Goal: Information Seeking & Learning: Learn about a topic

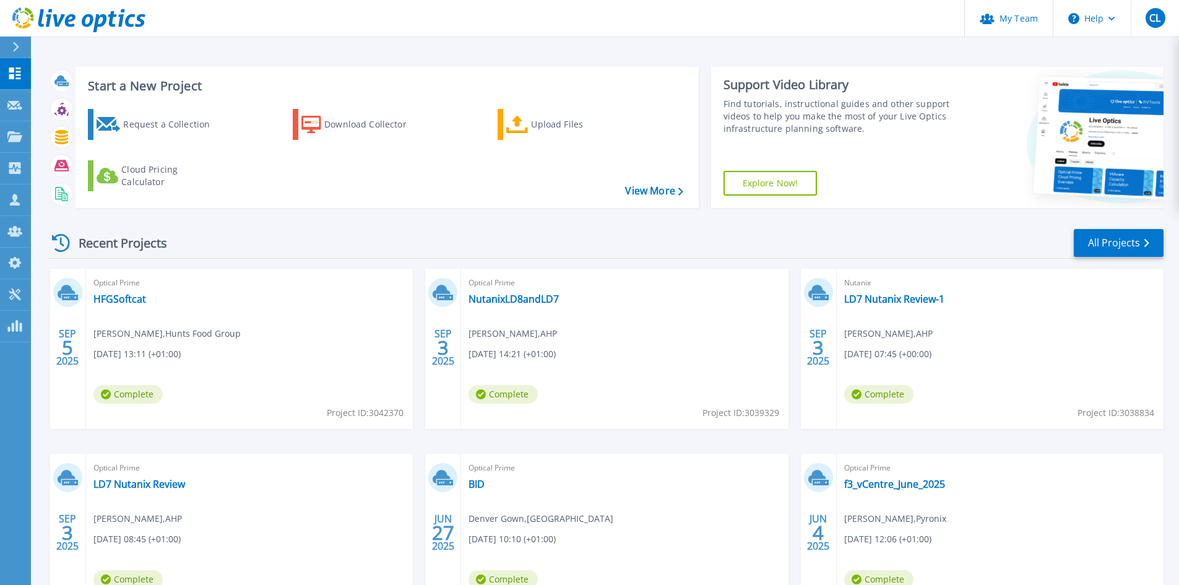
drag, startPoint x: 92, startPoint y: 32, endPoint x: 111, endPoint y: 26, distance: 20.8
click at [1108, 236] on link "All Projects" at bounding box center [1119, 243] width 90 height 28
click at [1099, 232] on link "All Projects" at bounding box center [1119, 243] width 90 height 28
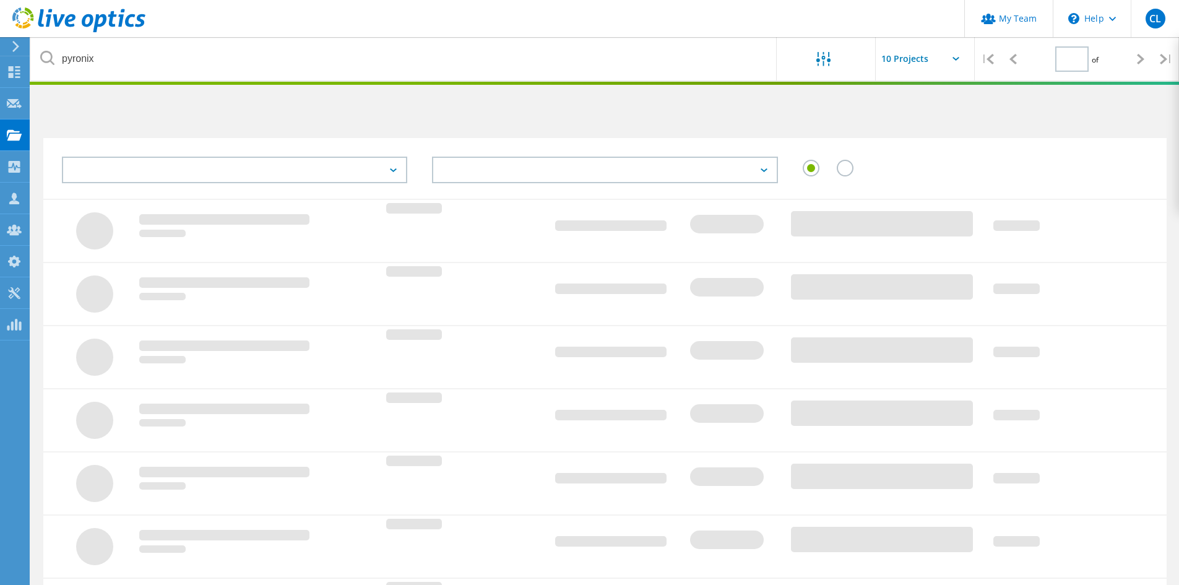
type input "1"
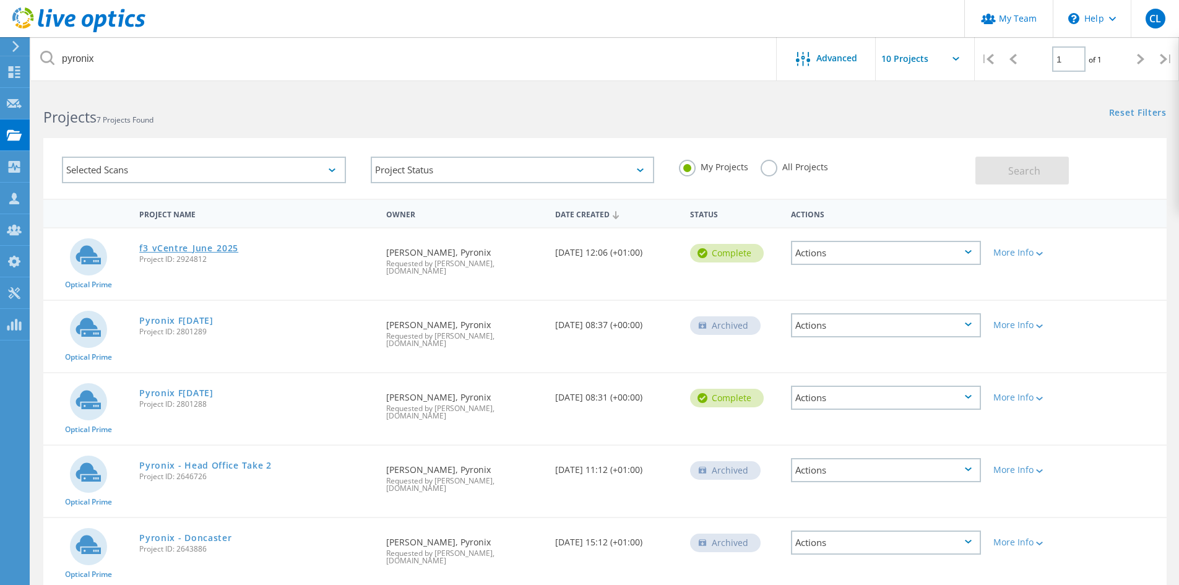
click at [198, 251] on link "f3_vCentre_June_2025" at bounding box center [188, 248] width 99 height 9
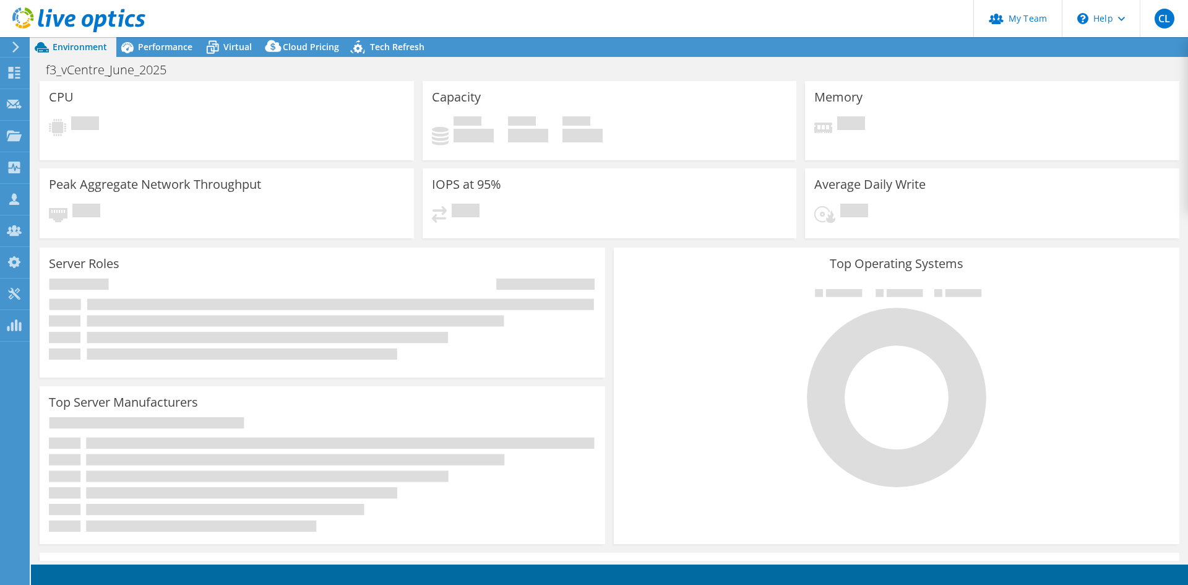
select select "USD"
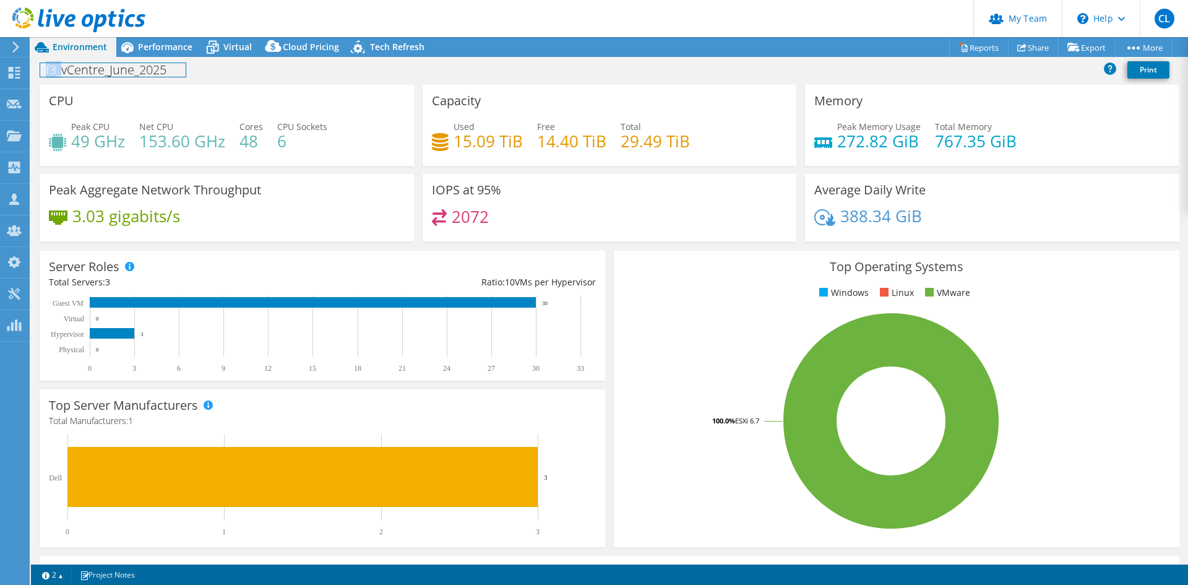
drag, startPoint x: 42, startPoint y: 68, endPoint x: 63, endPoint y: 70, distance: 21.1
click at [63, 70] on h1 "f3_vCentre_June_2025" at bounding box center [112, 70] width 145 height 14
click at [98, 74] on h1 "f3_vCentre_June_2025" at bounding box center [112, 70] width 145 height 14
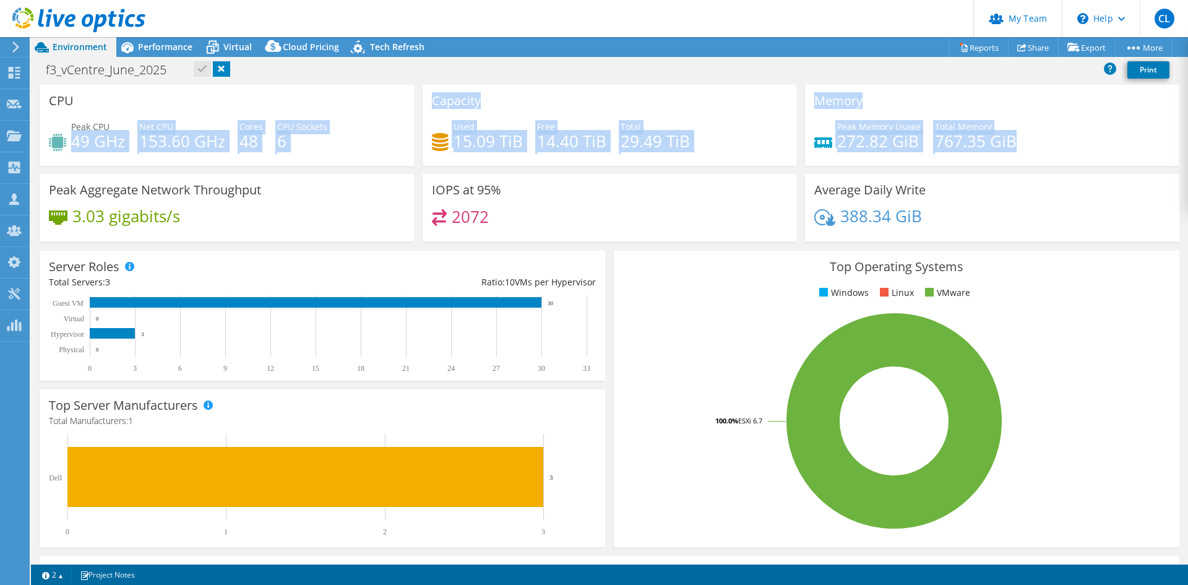
drag, startPoint x: 72, startPoint y: 139, endPoint x: 1033, endPoint y: 147, distance: 961.3
click at [1032, 146] on div "CPU Peak CPU 49 GHz Net CPU 153.60 GHz Cores 48 CPU Sockets 6 Capacity Used 15.…" at bounding box center [609, 167] width 1149 height 165
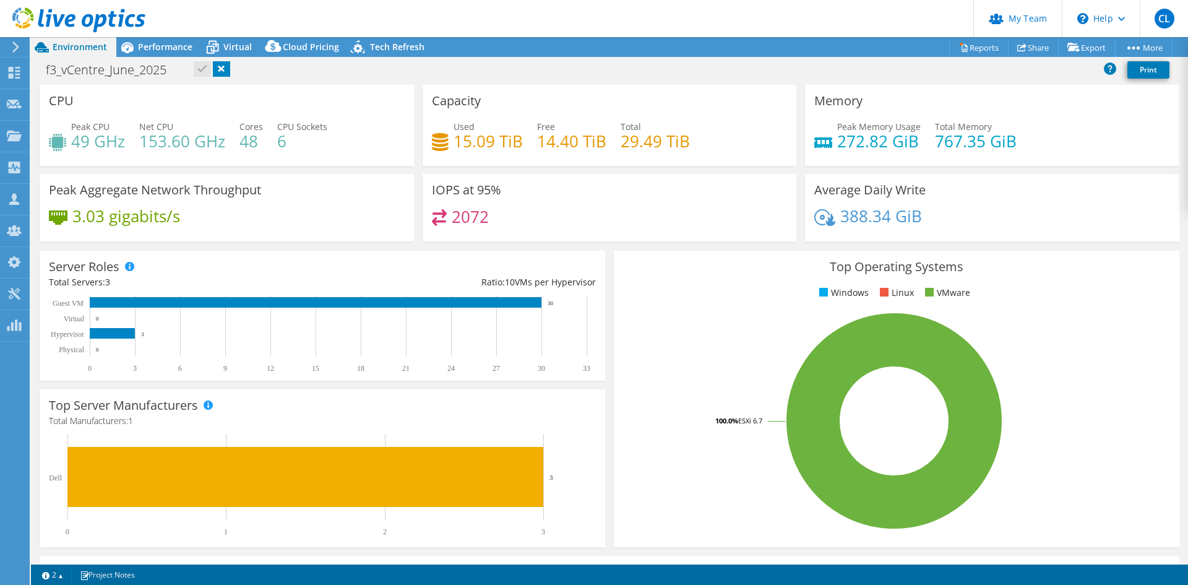
click at [1033, 147] on div "Peak Memory Usage 272.82 GiB Total Memory 767.35 GiB" at bounding box center [993, 140] width 356 height 40
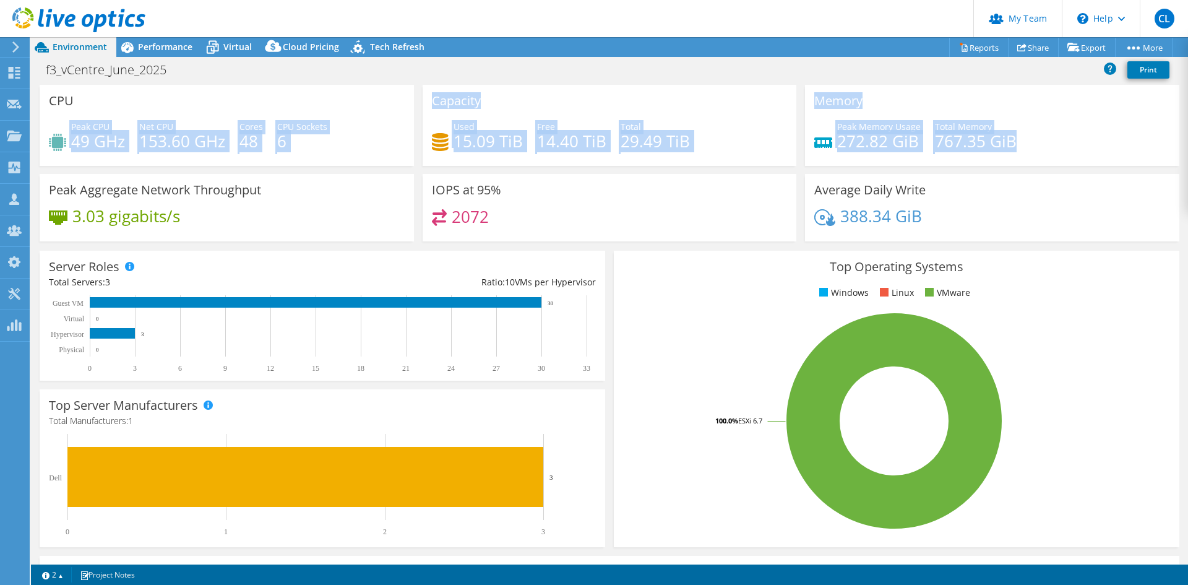
drag, startPoint x: 1031, startPoint y: 142, endPoint x: 54, endPoint y: 149, distance: 976.1
click at [56, 147] on div "CPU Peak CPU 49 GHz Net CPU 153.60 GHz Cores 48 CPU Sockets 6 Capacity Used 15.…" at bounding box center [609, 167] width 1149 height 165
click at [76, 144] on h4 "49 GHz" at bounding box center [98, 141] width 54 height 14
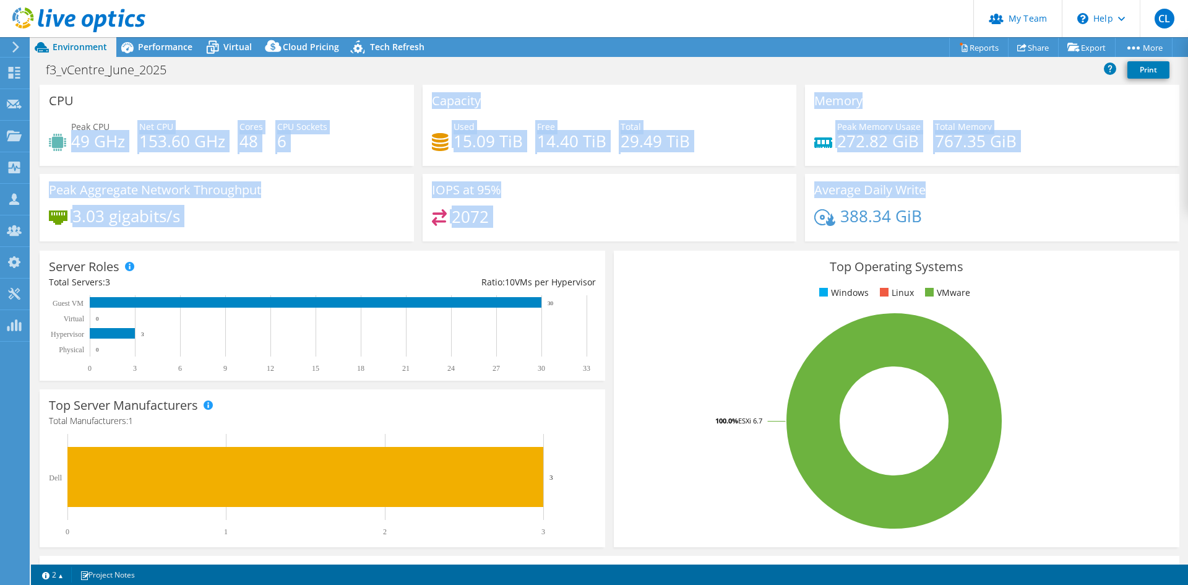
drag, startPoint x: 71, startPoint y: 143, endPoint x: 1162, endPoint y: 175, distance: 1091.1
click at [1162, 175] on div "CPU Peak CPU 49 GHz Net CPU 153.60 GHz Cores 48 CPU Sockets 6 Capacity Used 15.…" at bounding box center [609, 167] width 1149 height 165
click at [1077, 150] on div "Peak Memory Usage 272.82 GiB Total Memory 767.35 GiB" at bounding box center [993, 140] width 356 height 40
drag, startPoint x: 914, startPoint y: 217, endPoint x: 50, endPoint y: 102, distance: 871.2
click at [50, 102] on div "CPU Peak CPU 49 GHz Net CPU 153.60 GHz Cores 48 CPU Sockets 6 Capacity Used 15.…" at bounding box center [609, 167] width 1149 height 165
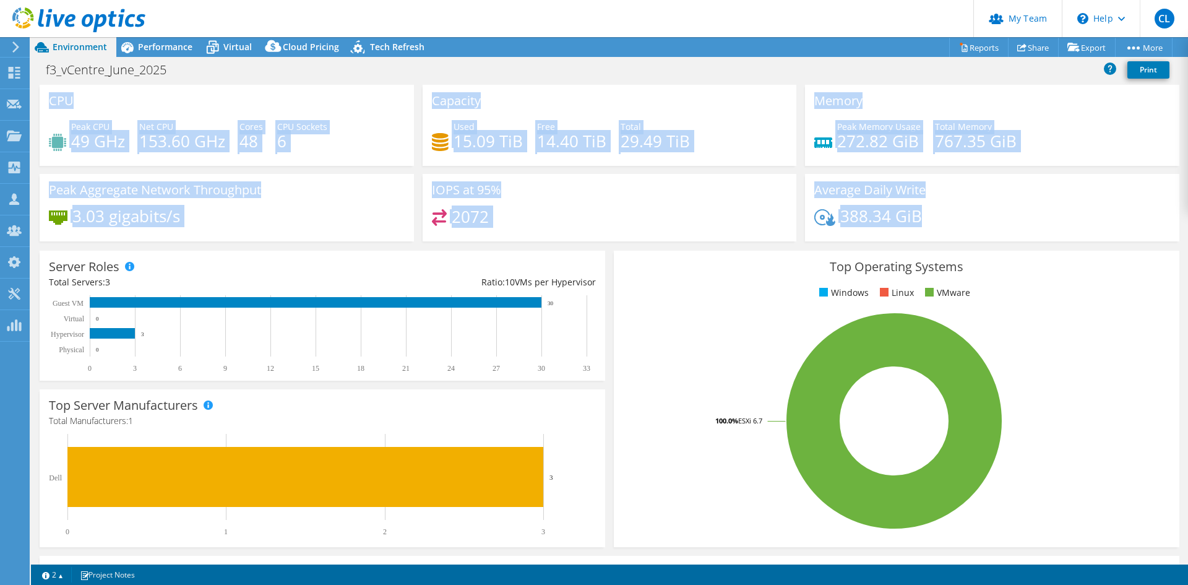
click at [50, 102] on h3 "CPU" at bounding box center [61, 101] width 25 height 14
drag, startPoint x: 50, startPoint y: 100, endPoint x: 997, endPoint y: 221, distance: 955.3
click at [997, 221] on div "CPU Peak CPU 49 GHz Net CPU 153.60 GHz Cores 48 CPU Sockets 6 Capacity Used 15.…" at bounding box center [609, 167] width 1149 height 165
click at [997, 221] on div "388.34 GiB" at bounding box center [993, 222] width 356 height 26
drag, startPoint x: 942, startPoint y: 221, endPoint x: 50, endPoint y: 103, distance: 900.2
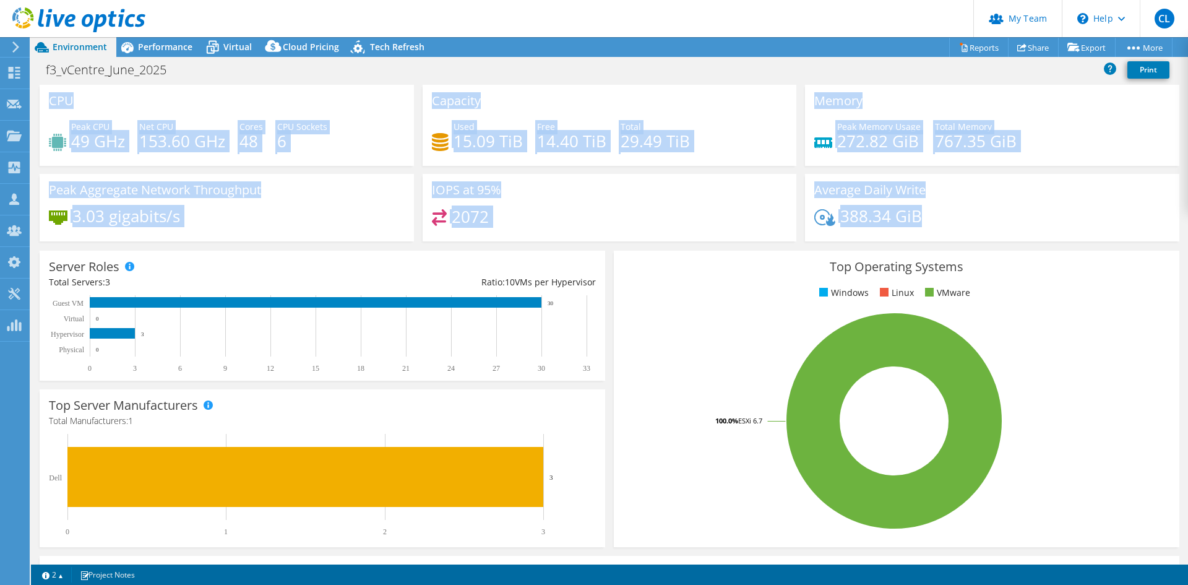
click at [50, 103] on div "CPU Peak CPU 49 GHz Net CPU 153.60 GHz Cores 48 CPU Sockets 6 Capacity Used 15.…" at bounding box center [609, 167] width 1149 height 165
click at [50, 103] on h3 "CPU" at bounding box center [61, 101] width 25 height 14
drag, startPoint x: 50, startPoint y: 102, endPoint x: 953, endPoint y: 222, distance: 911.6
click at [953, 222] on div "CPU Peak CPU 49 GHz Net CPU 153.60 GHz Cores 48 CPU Sockets 6 Capacity Used 15.…" at bounding box center [609, 167] width 1149 height 165
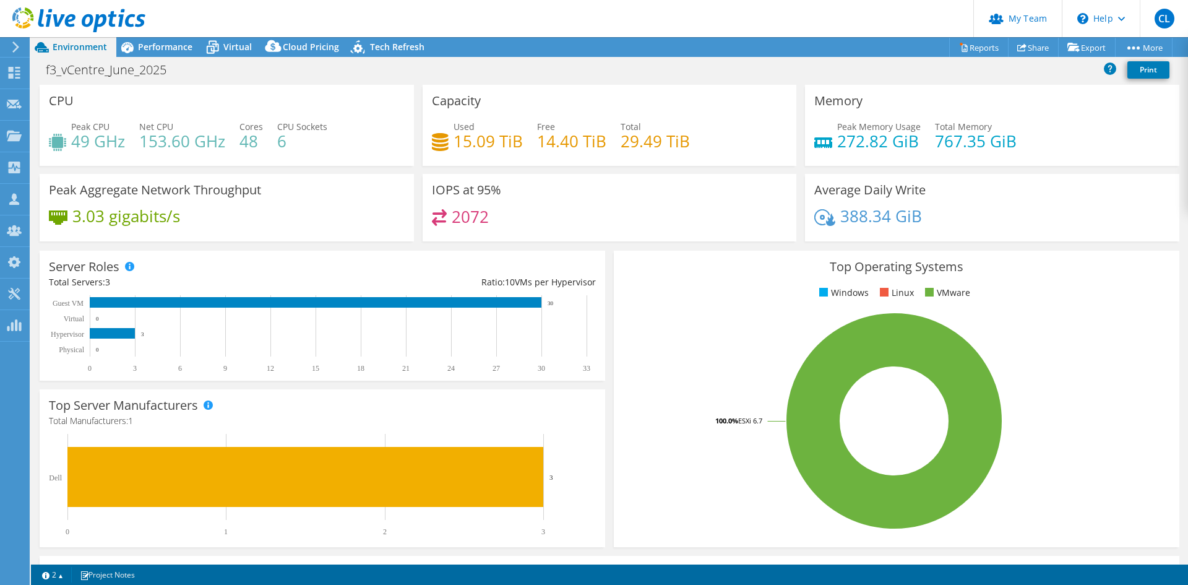
click at [953, 222] on div "388.34 GiB" at bounding box center [993, 222] width 356 height 26
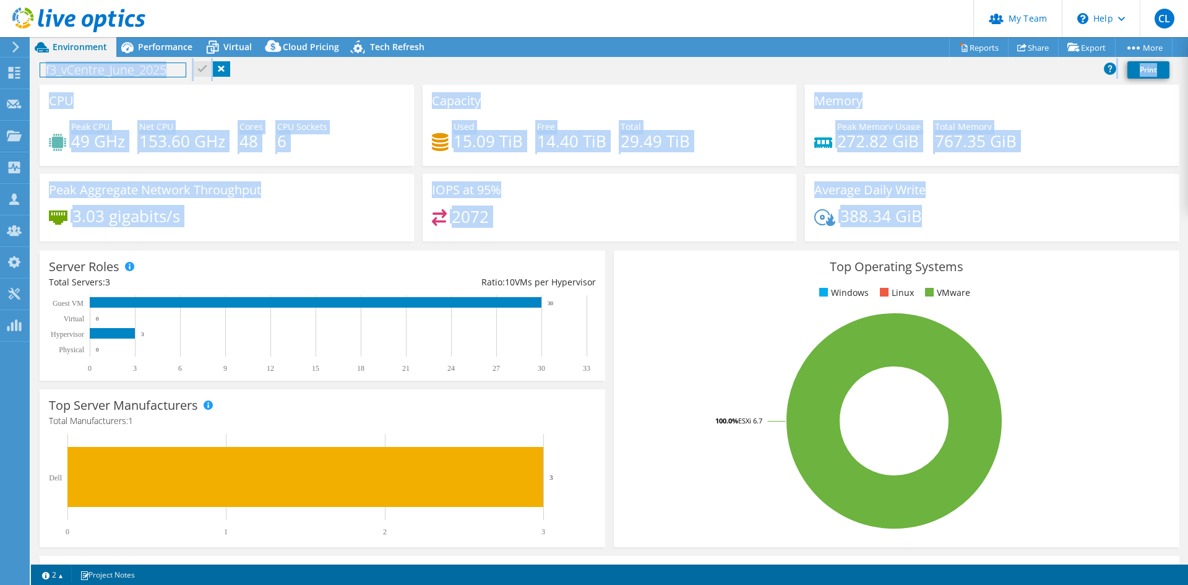
drag, startPoint x: 939, startPoint y: 215, endPoint x: 48, endPoint y: 103, distance: 897.6
click at [48, 103] on div "CPU Peak CPU 49 GHz Net CPU 153.60 GHz Cores 48 CPU Sockets 6 Capacity Used 15.…" at bounding box center [609, 167] width 1149 height 165
click at [48, 103] on div "CPU Peak CPU 49 GHz Net CPU 153.60 GHz Cores 48 CPU Sockets 6" at bounding box center [227, 125] width 374 height 81
drag, startPoint x: 50, startPoint y: 97, endPoint x: 954, endPoint y: 229, distance: 913.8
click at [954, 229] on div "CPU Peak CPU 49 GHz Net CPU 153.60 GHz Cores 48 CPU Sockets 6 Capacity Used 15.…" at bounding box center [609, 167] width 1149 height 165
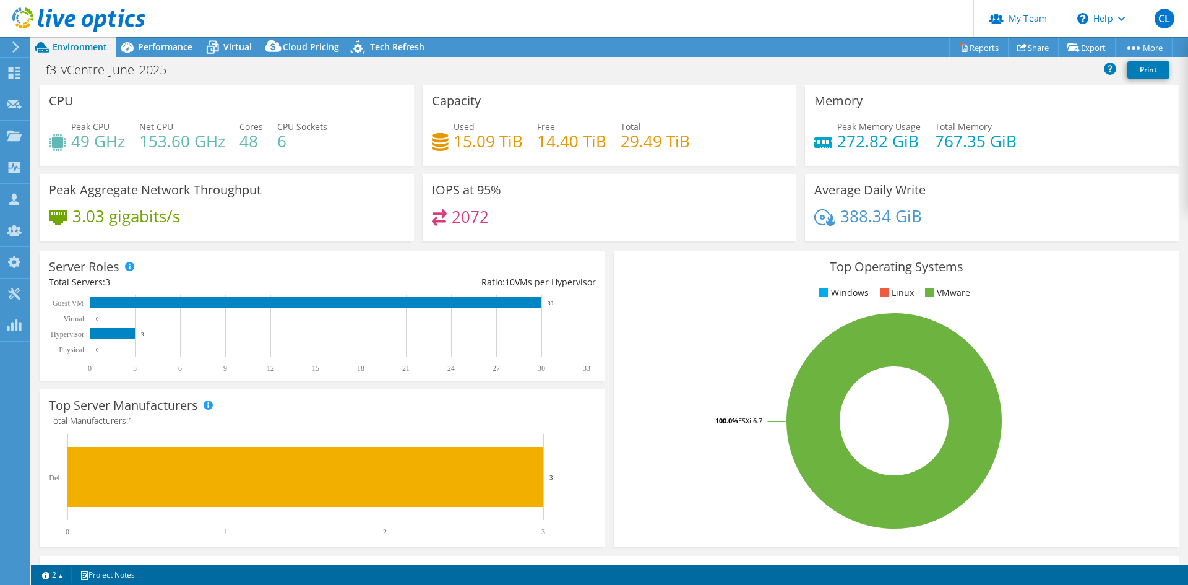
click at [953, 220] on div "388.34 GiB" at bounding box center [993, 222] width 356 height 26
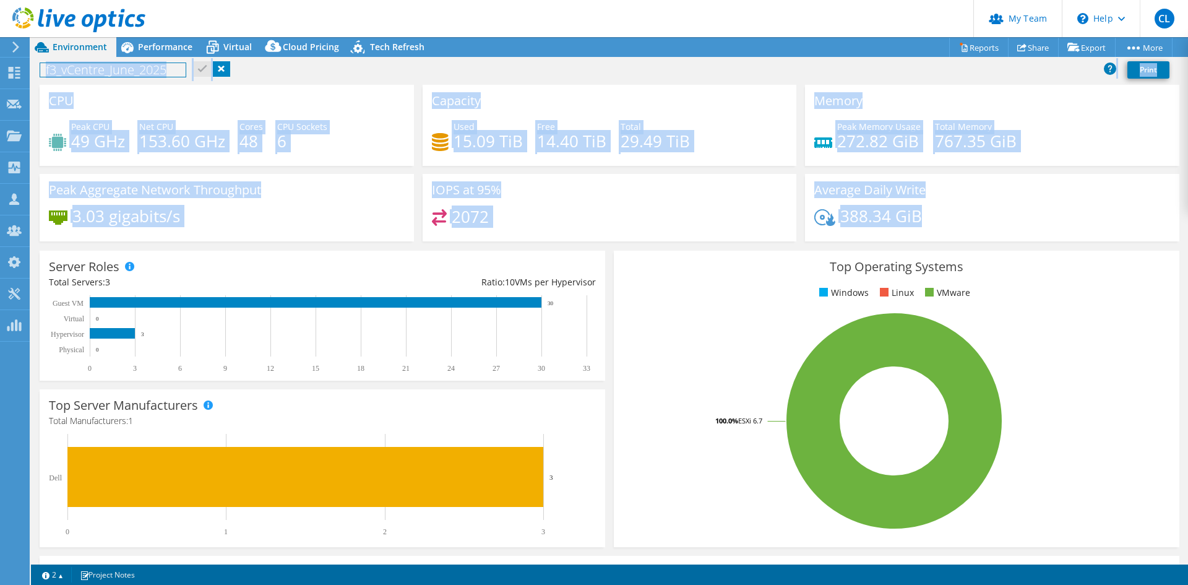
drag, startPoint x: 936, startPoint y: 218, endPoint x: 52, endPoint y: 104, distance: 891.9
click at [52, 104] on div "CPU Peak CPU 49 GHz Net CPU 153.60 GHz Cores 48 CPU Sockets 6 Capacity Used 15.…" at bounding box center [609, 167] width 1149 height 165
click at [52, 104] on h3 "CPU" at bounding box center [61, 101] width 25 height 14
drag, startPoint x: 50, startPoint y: 102, endPoint x: 957, endPoint y: 223, distance: 914.8
click at [957, 223] on div "CPU Peak CPU 49 GHz Net CPU 153.60 GHz Cores 48 CPU Sockets 6 Capacity Used 15.…" at bounding box center [609, 167] width 1149 height 165
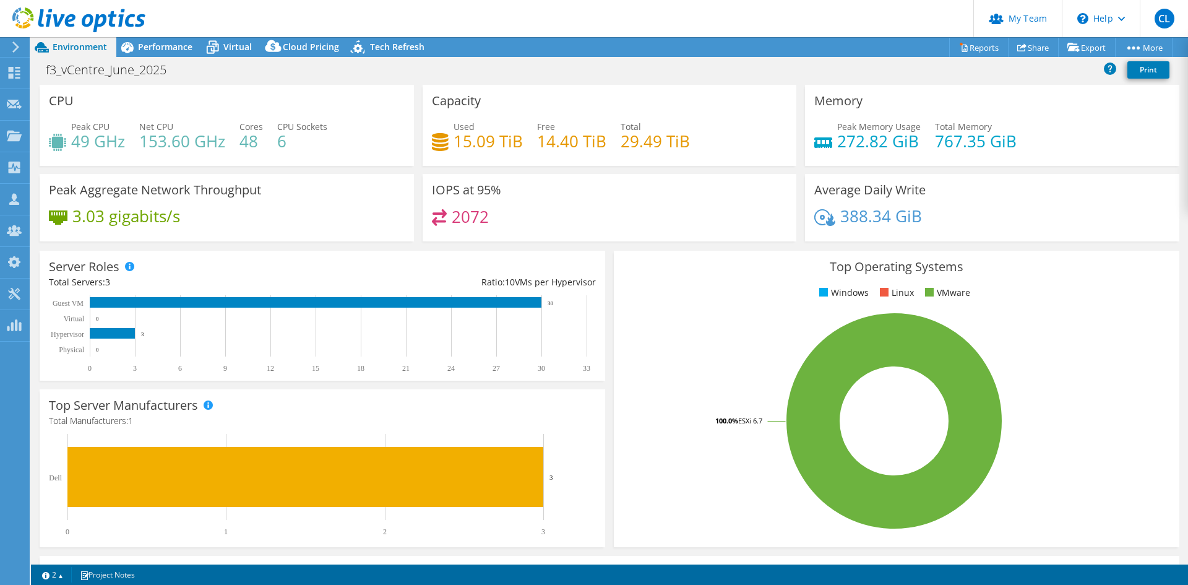
click at [956, 223] on div "388.34 GiB" at bounding box center [993, 222] width 356 height 26
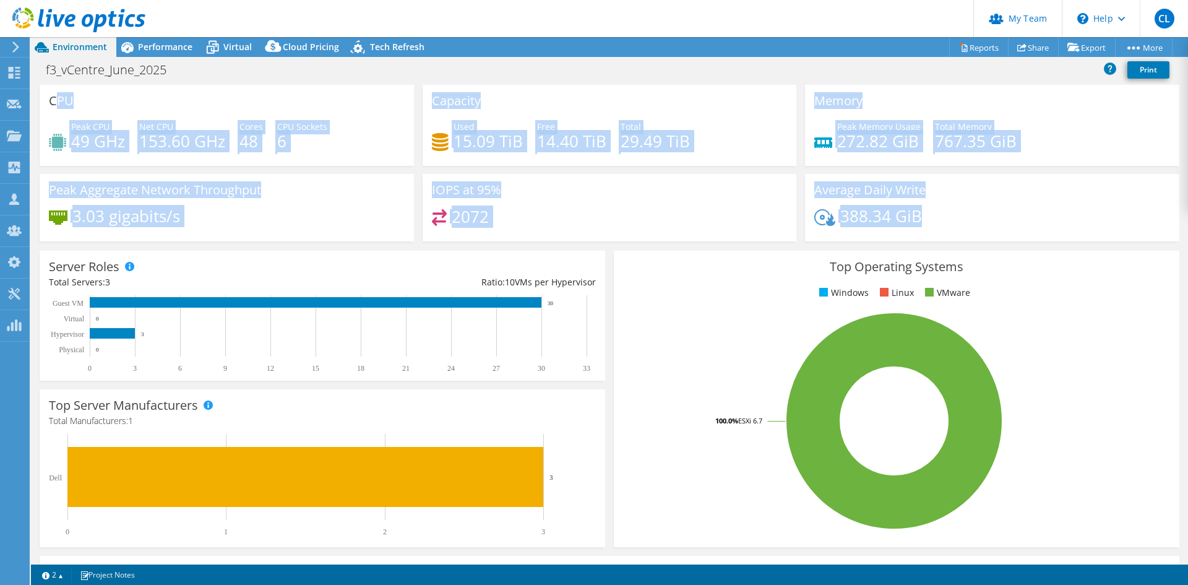
drag, startPoint x: 930, startPoint y: 214, endPoint x: 48, endPoint y: 105, distance: 888.7
click at [54, 106] on div "CPU Peak CPU 49 GHz Net CPU 153.60 GHz Cores 48 CPU Sockets 6 Capacity Used 15.…" at bounding box center [609, 167] width 1149 height 165
click at [54, 100] on h3 "CPU" at bounding box center [61, 101] width 25 height 14
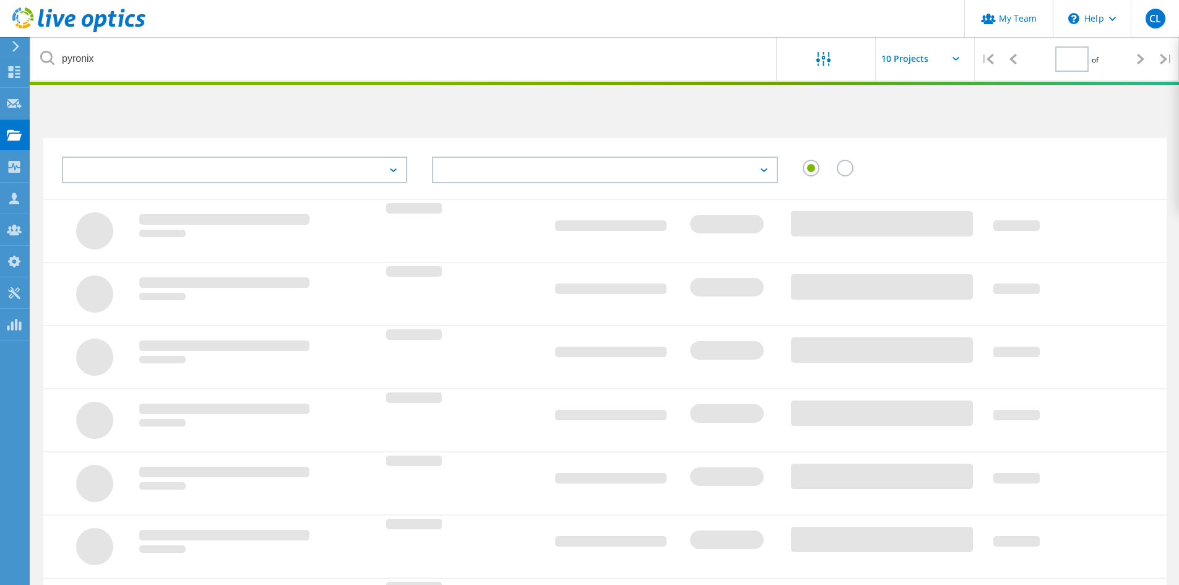
type input "1"
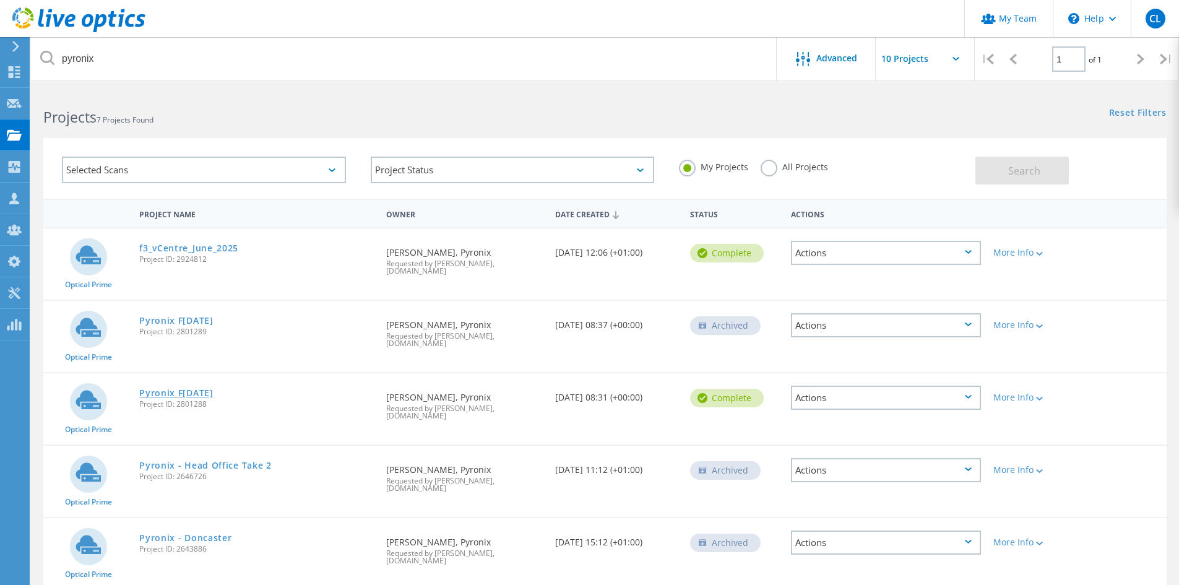
click at [204, 389] on link "Pyronix F[DATE]" at bounding box center [176, 393] width 74 height 9
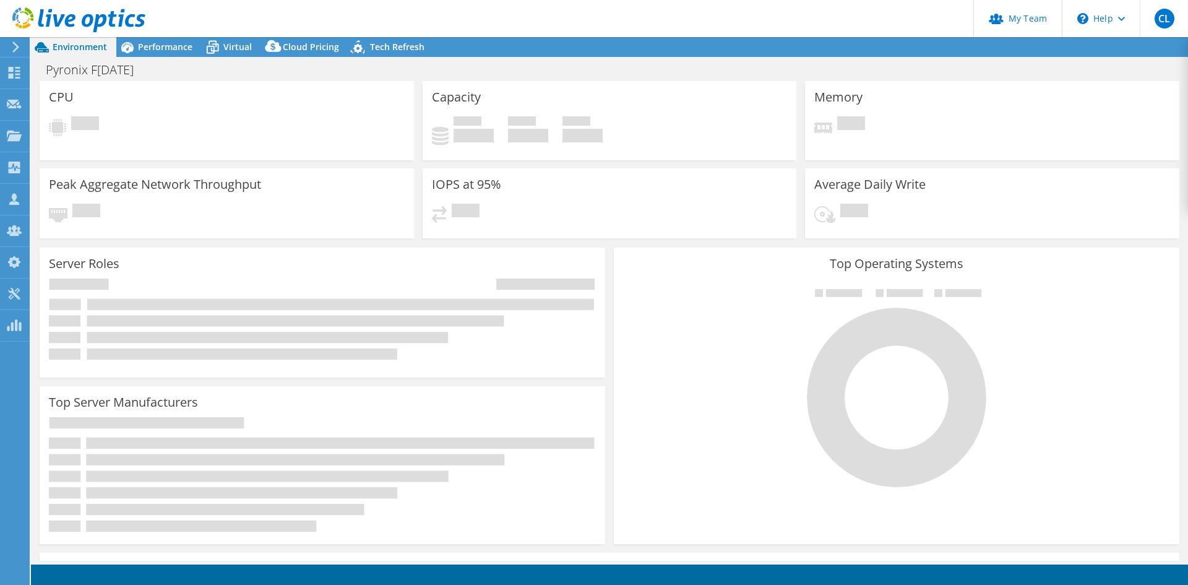
select select "EULondon"
select select "USD"
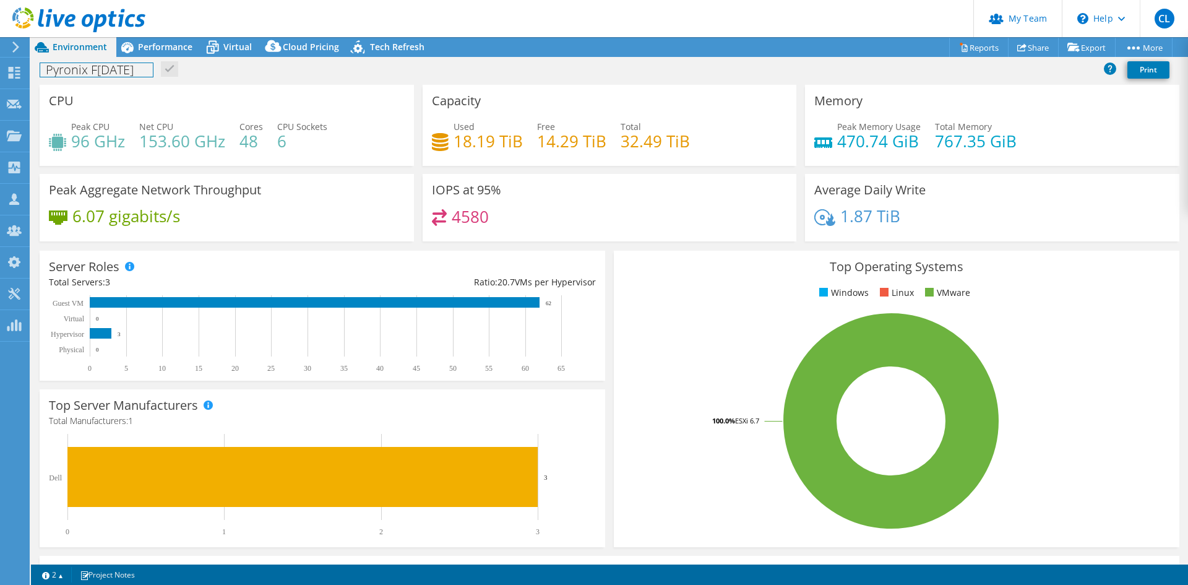
drag, startPoint x: 72, startPoint y: 65, endPoint x: 212, endPoint y: 77, distance: 140.4
click at [202, 78] on div "Pyronix F[DATE] Print" at bounding box center [609, 69] width 1157 height 23
click at [304, 76] on div "Pyronix F[DATE] Print" at bounding box center [609, 69] width 1157 height 23
click at [134, 48] on icon at bounding box center [127, 48] width 22 height 22
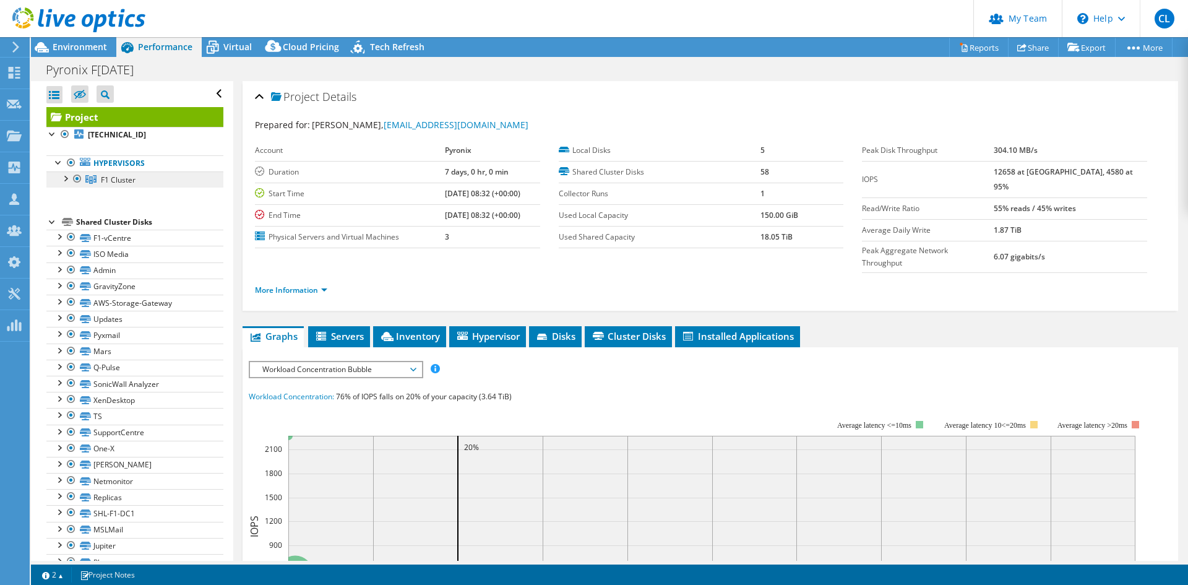
click at [92, 181] on icon at bounding box center [90, 179] width 11 height 9
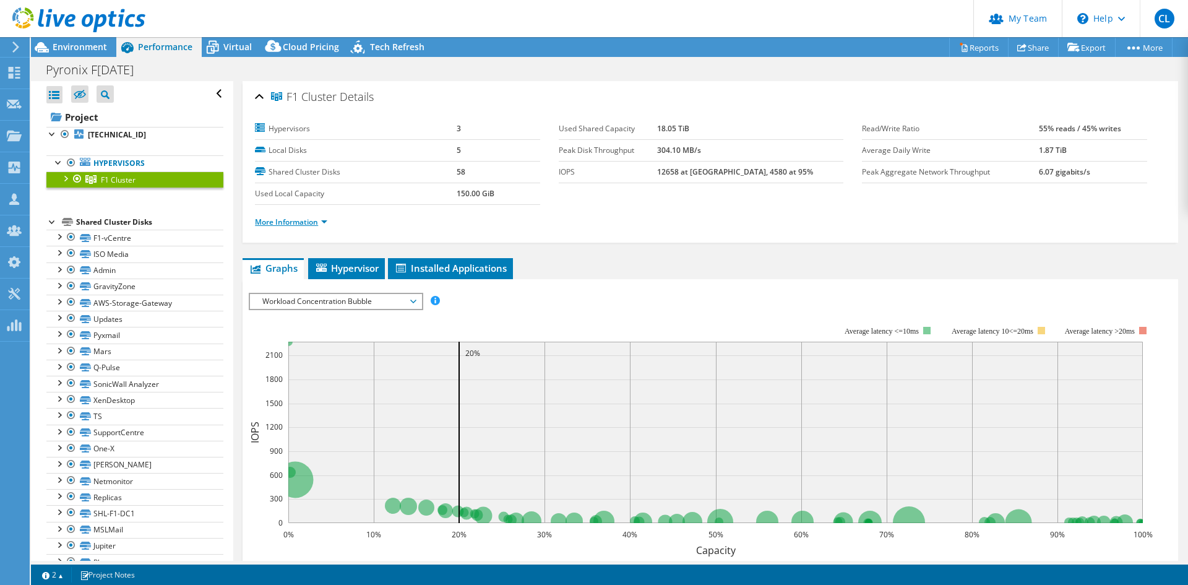
click at [294, 221] on link "More Information" at bounding box center [291, 222] width 72 height 11
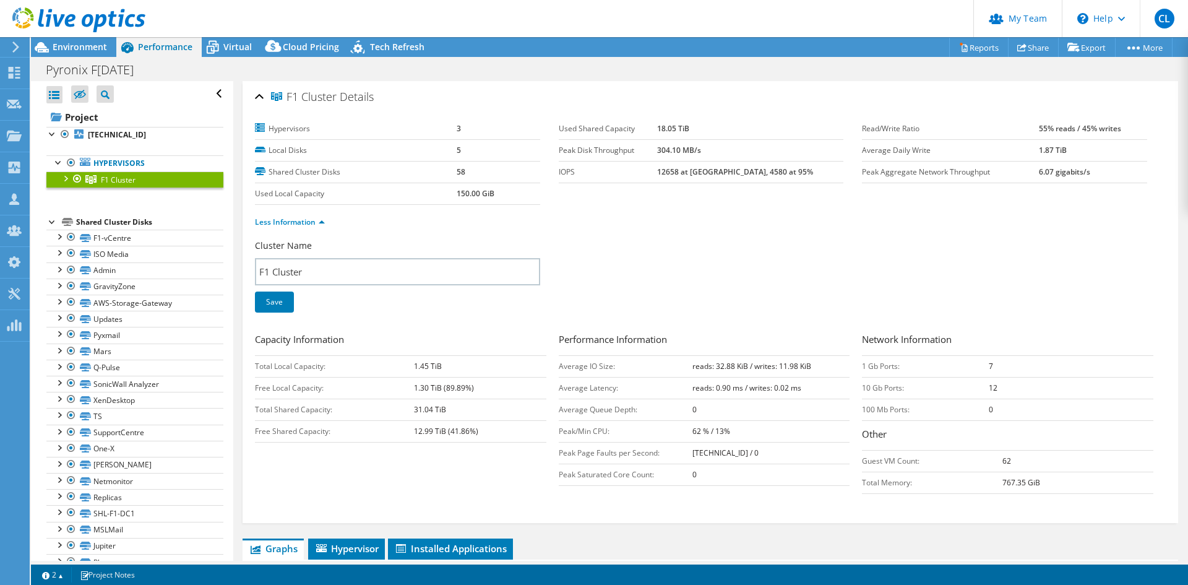
click at [65, 179] on div at bounding box center [65, 177] width 12 height 12
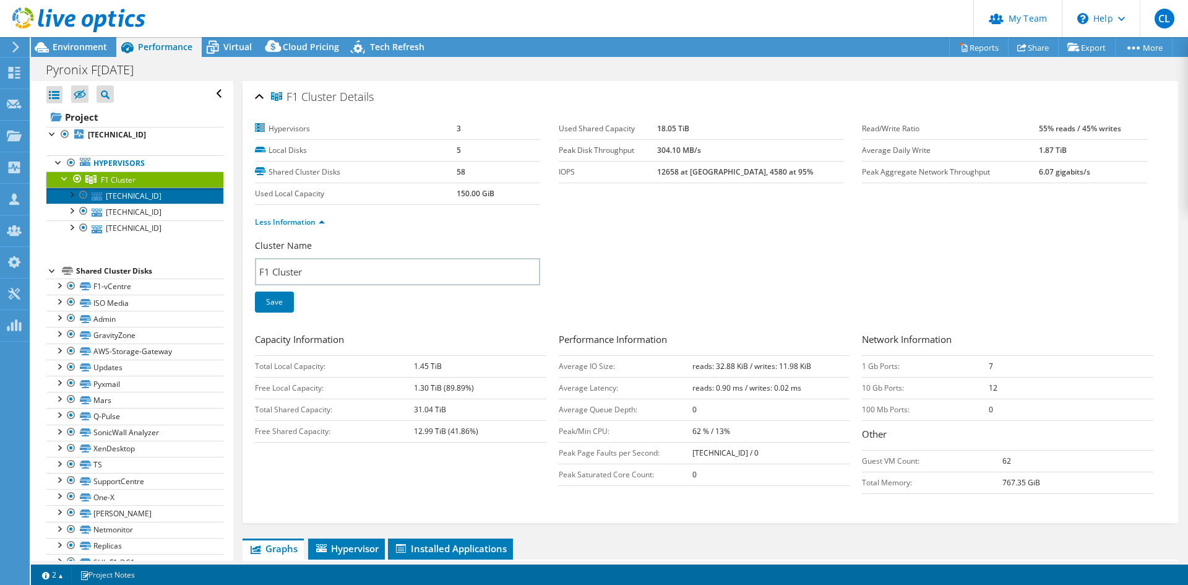
click at [153, 189] on link "[TECHNICAL_ID]" at bounding box center [134, 196] width 177 height 16
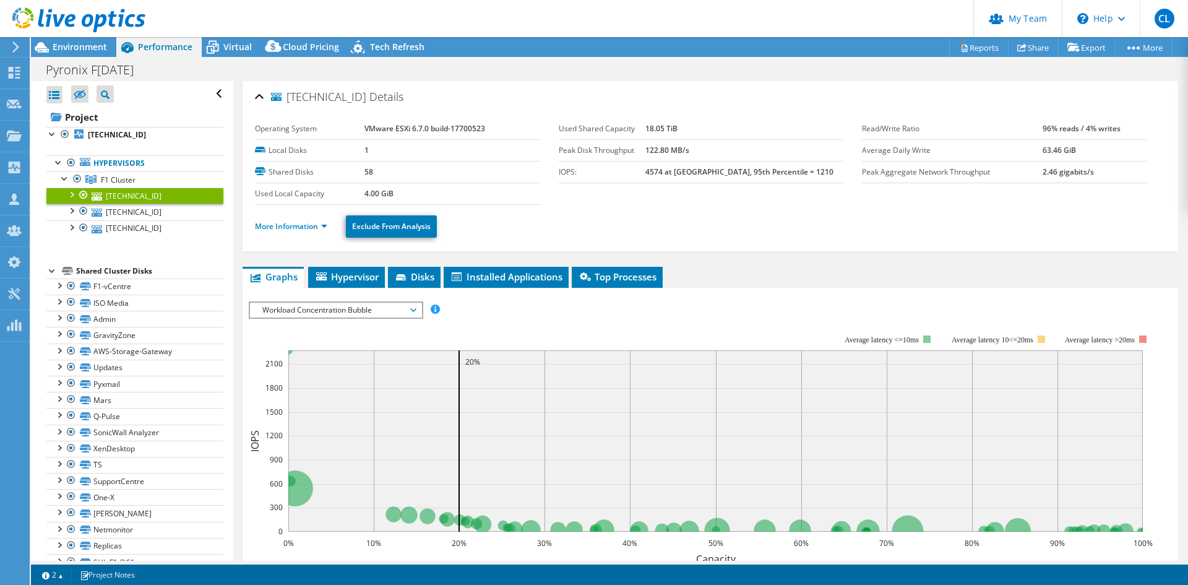
click at [301, 220] on li "More Information" at bounding box center [295, 227] width 80 height 14
click at [308, 227] on link "More Information" at bounding box center [291, 226] width 72 height 11
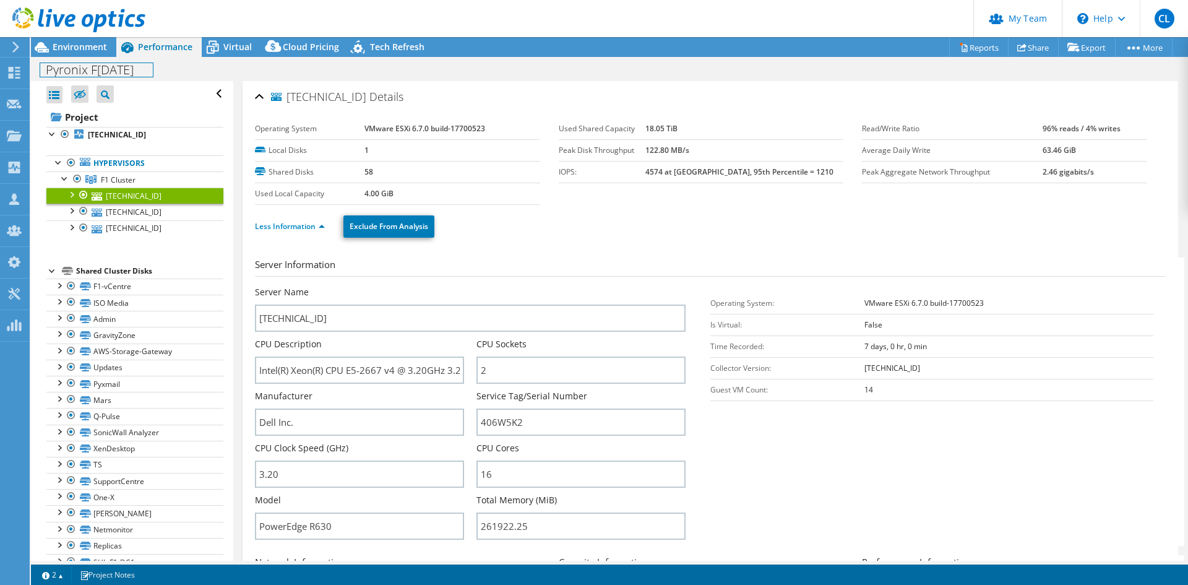
click at [71, 59] on div "Pyronix F[DATE] Print" at bounding box center [609, 69] width 1157 height 23
click at [71, 54] on div "Environment" at bounding box center [73, 47] width 85 height 20
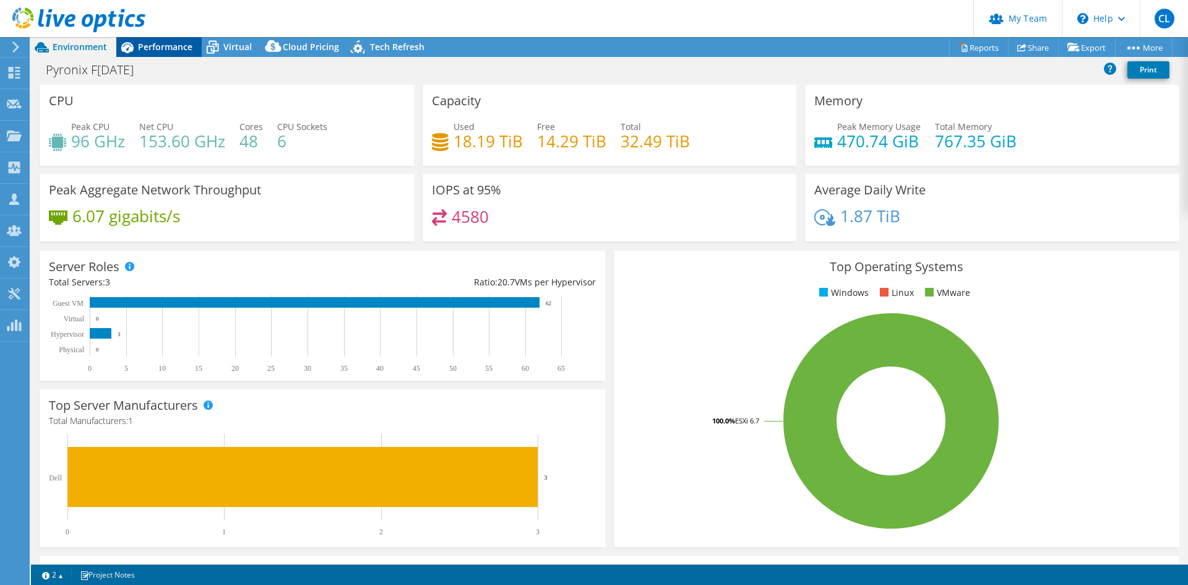
click at [157, 39] on div "Performance" at bounding box center [158, 47] width 85 height 20
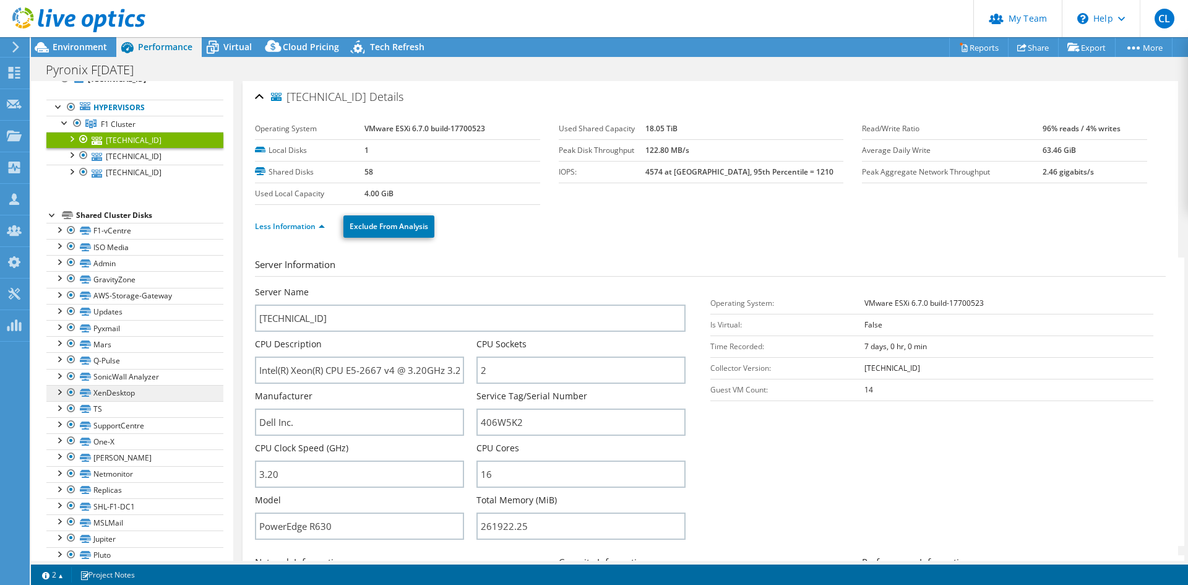
scroll to position [54, 0]
click at [524, 242] on div "Less Information Exclude From Analysis" at bounding box center [710, 226] width 911 height 43
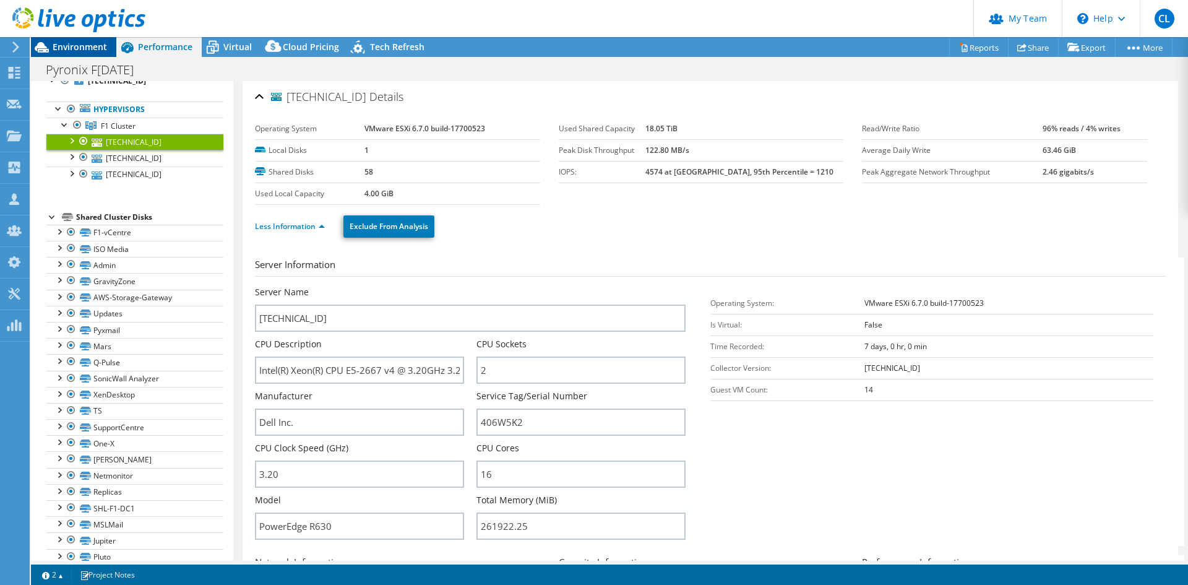
click at [89, 49] on span "Environment" at bounding box center [80, 47] width 54 height 12
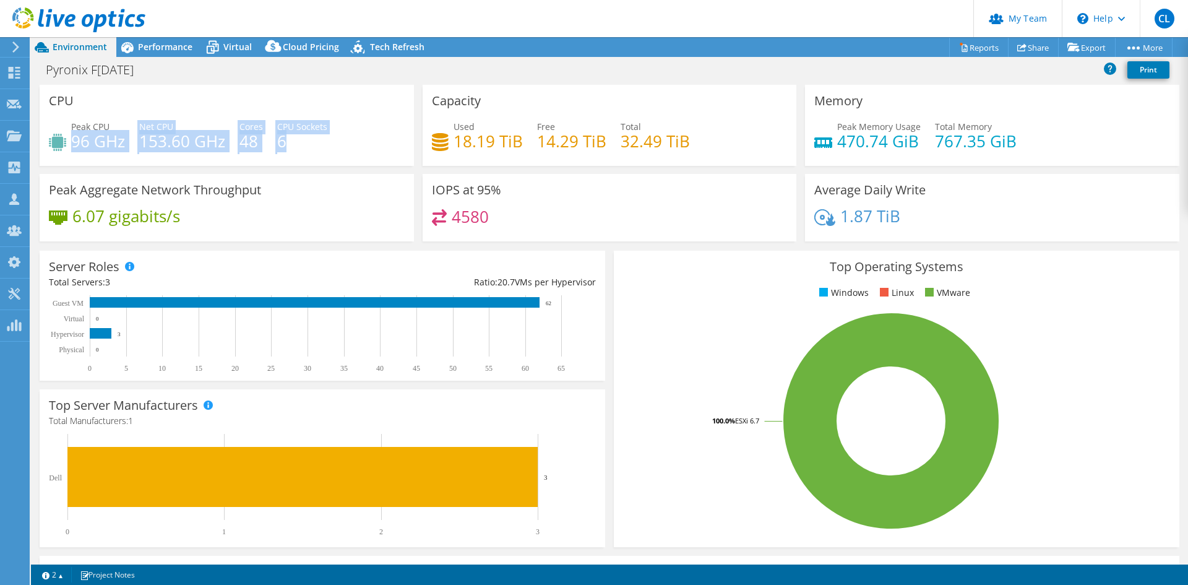
drag, startPoint x: 72, startPoint y: 139, endPoint x: 348, endPoint y: 149, distance: 275.6
click at [348, 149] on div "Peak CPU 96 GHz Net CPU 153.60 GHz Cores 48 CPU Sockets 6" at bounding box center [227, 140] width 356 height 40
